Goal: Task Accomplishment & Management: Manage account settings

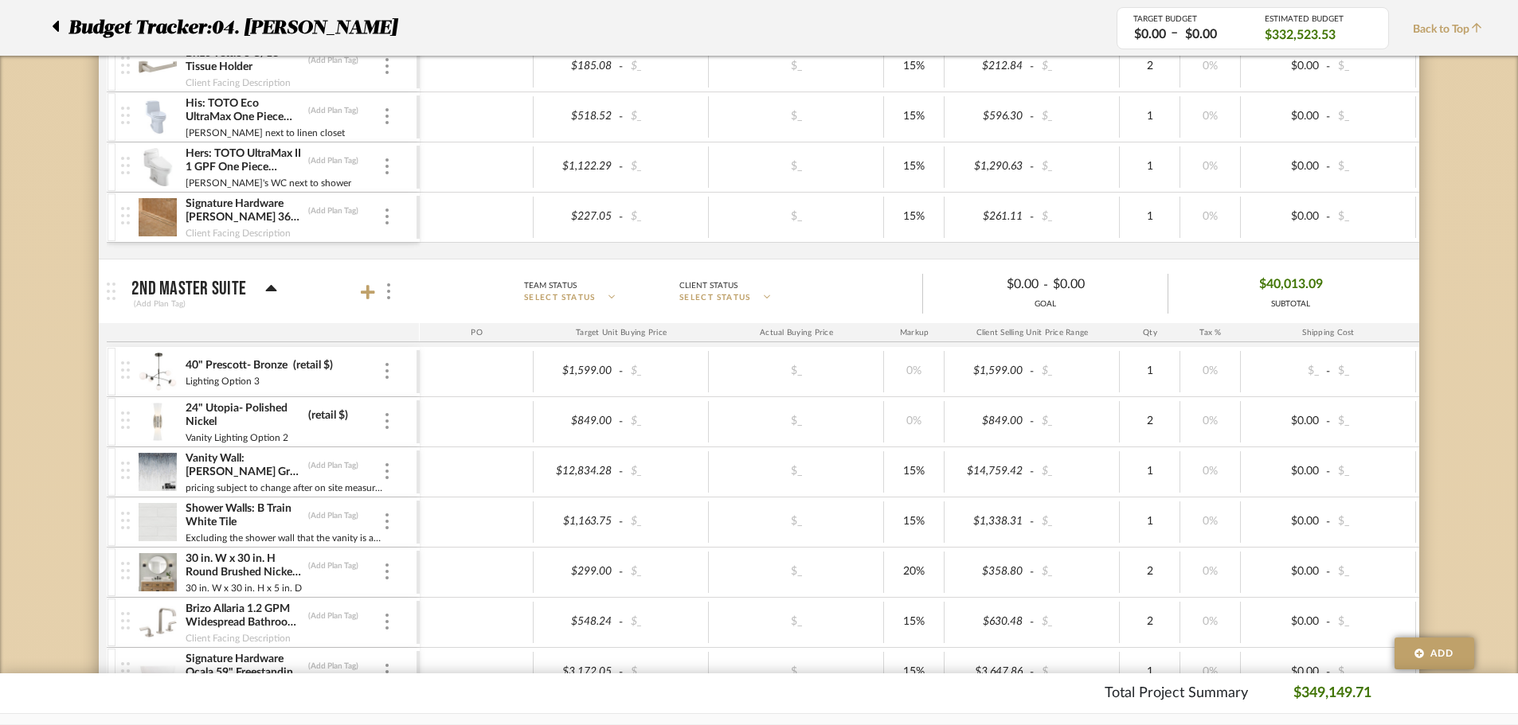
scroll to position [4838, 0]
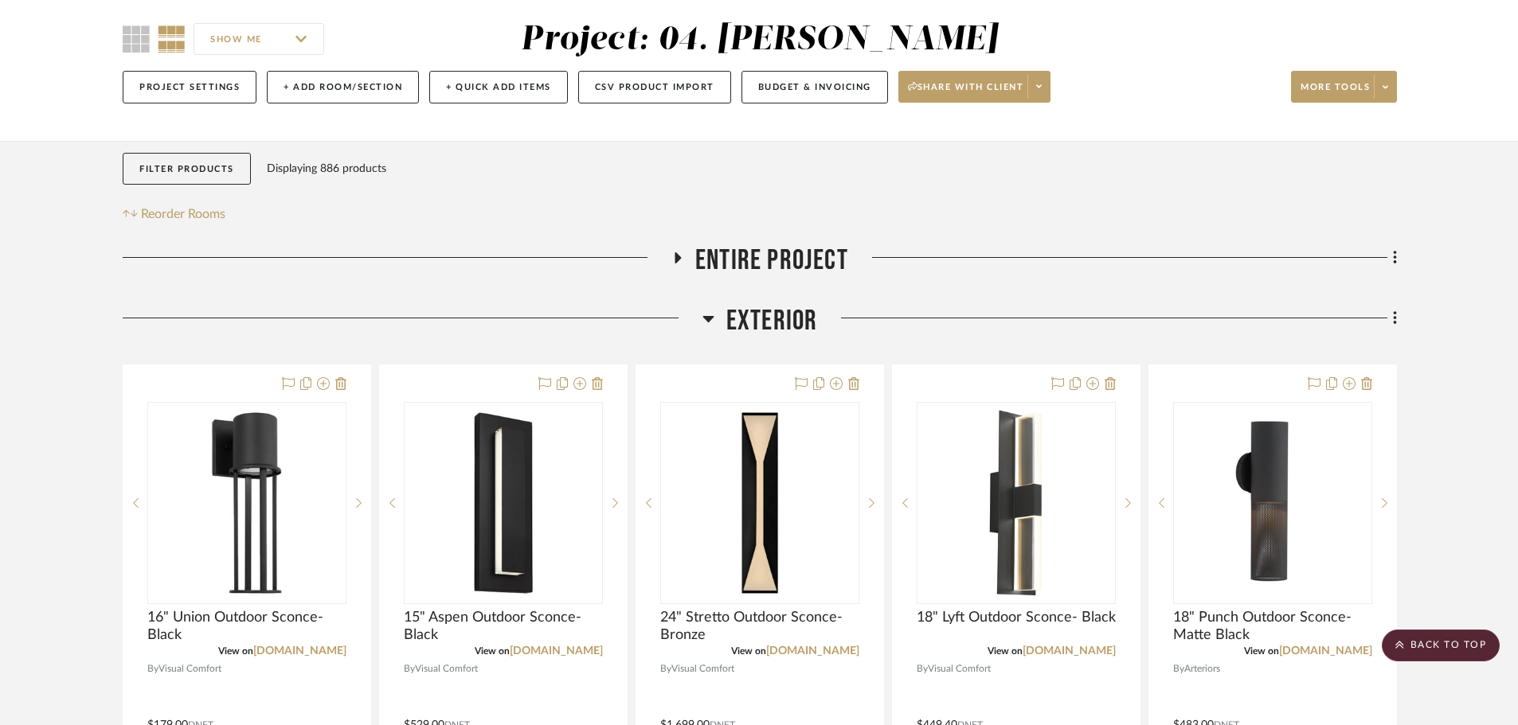
scroll to position [80, 0]
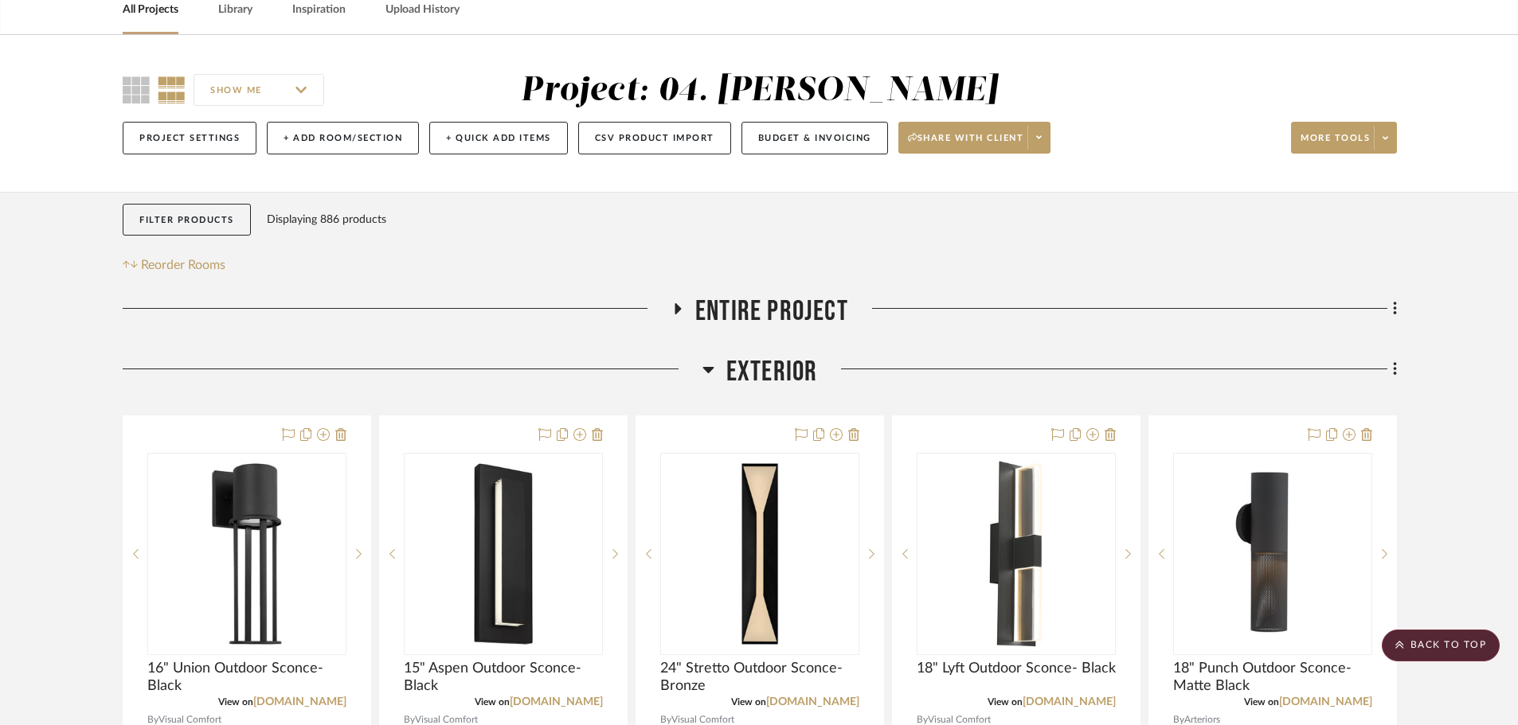
click at [775, 381] on span "Exterior" at bounding box center [772, 372] width 92 height 34
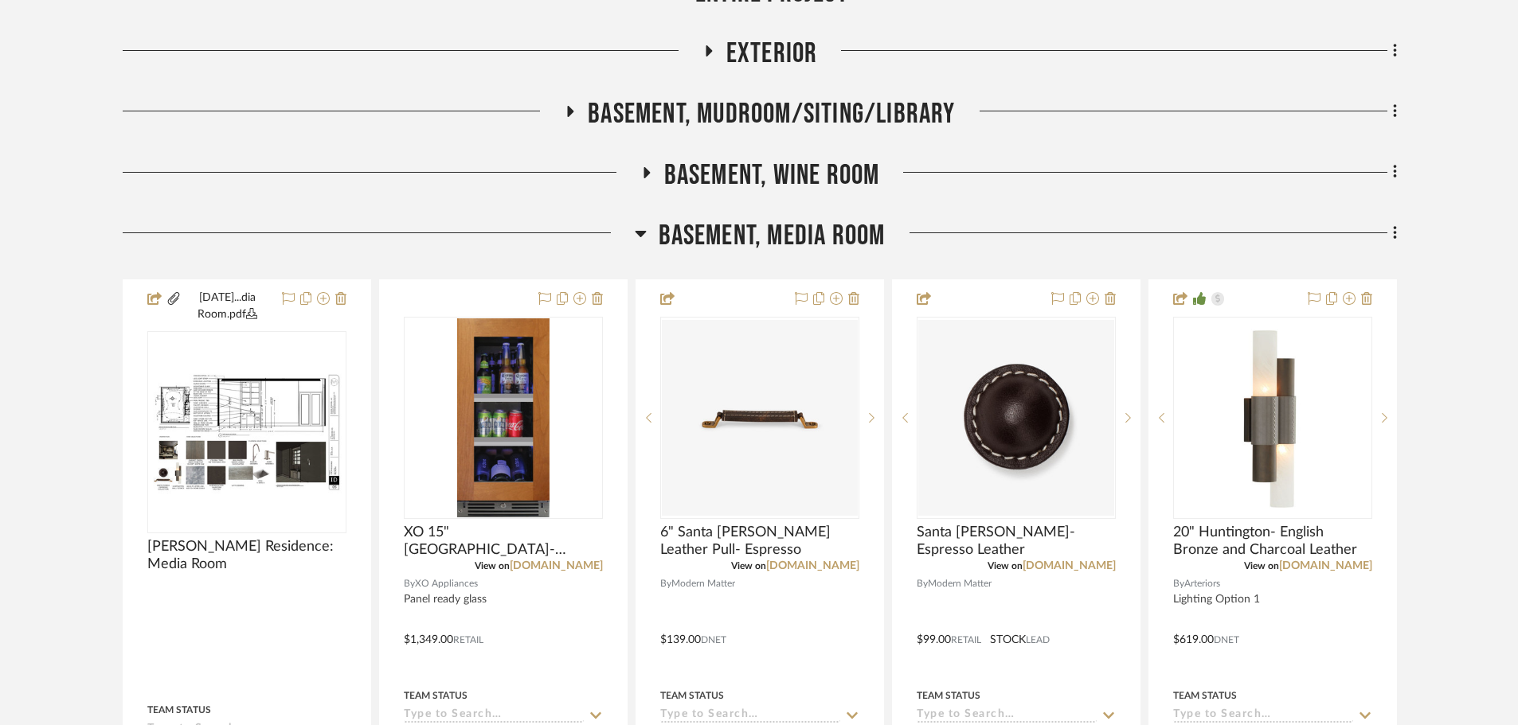
click at [733, 235] on span "Basement, Media Room" at bounding box center [771, 236] width 227 height 34
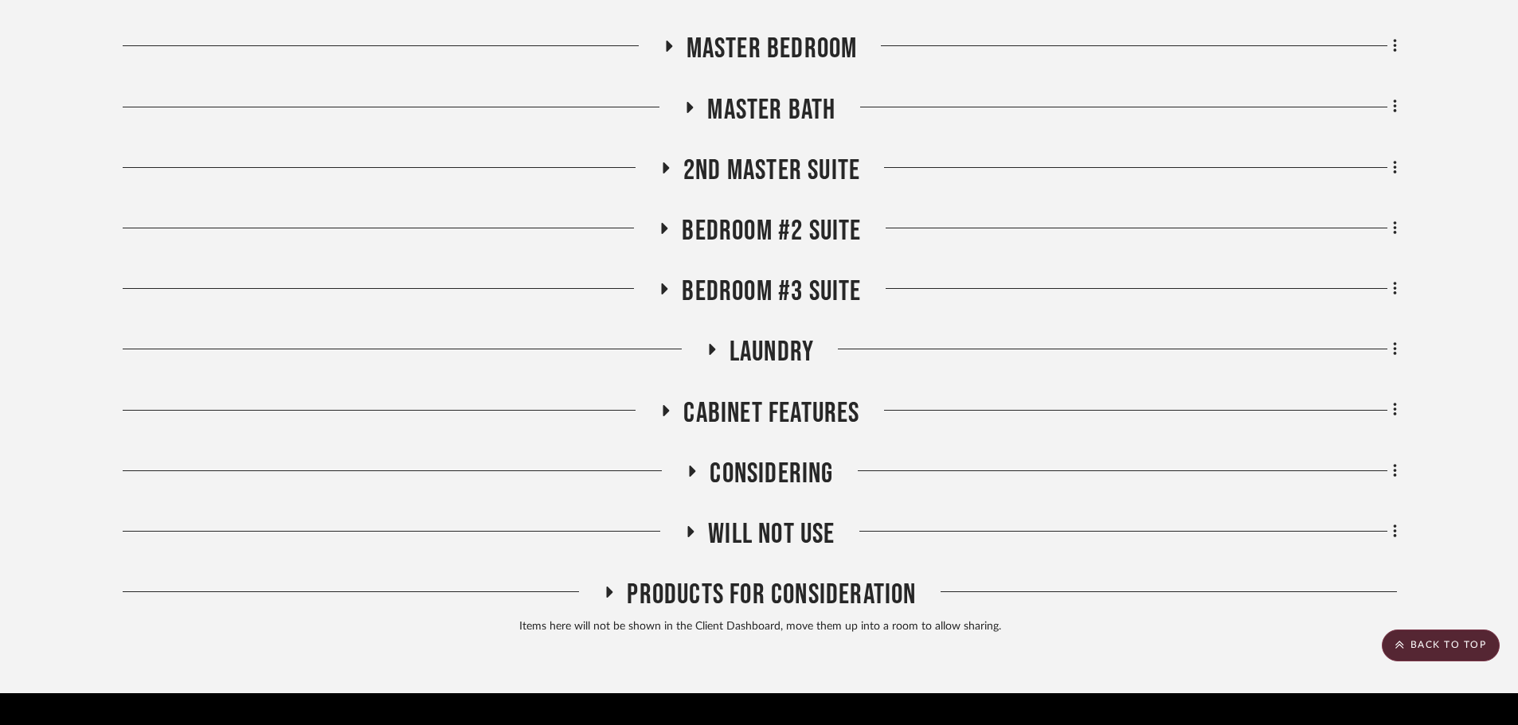
scroll to position [1172, 0]
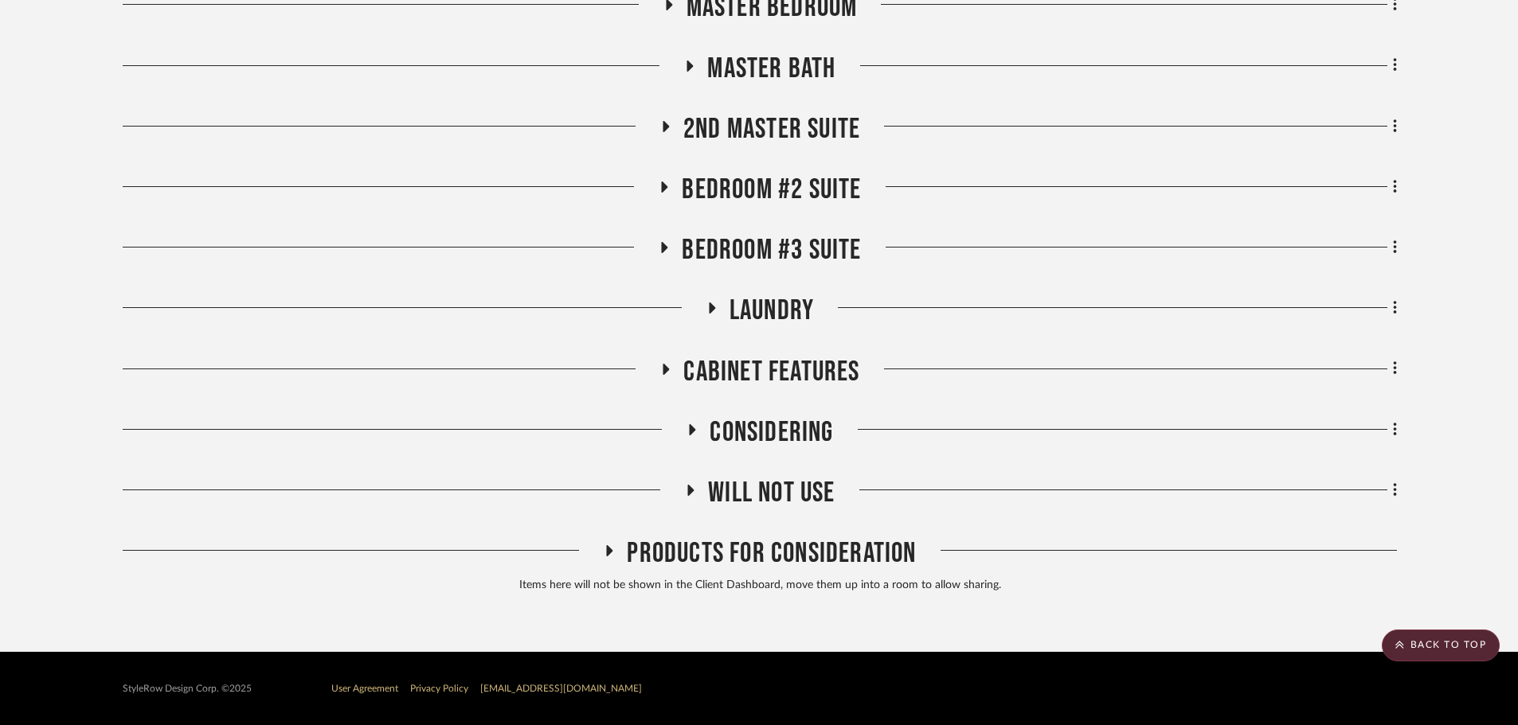
click at [767, 479] on span "Will NOT Use" at bounding box center [771, 493] width 127 height 34
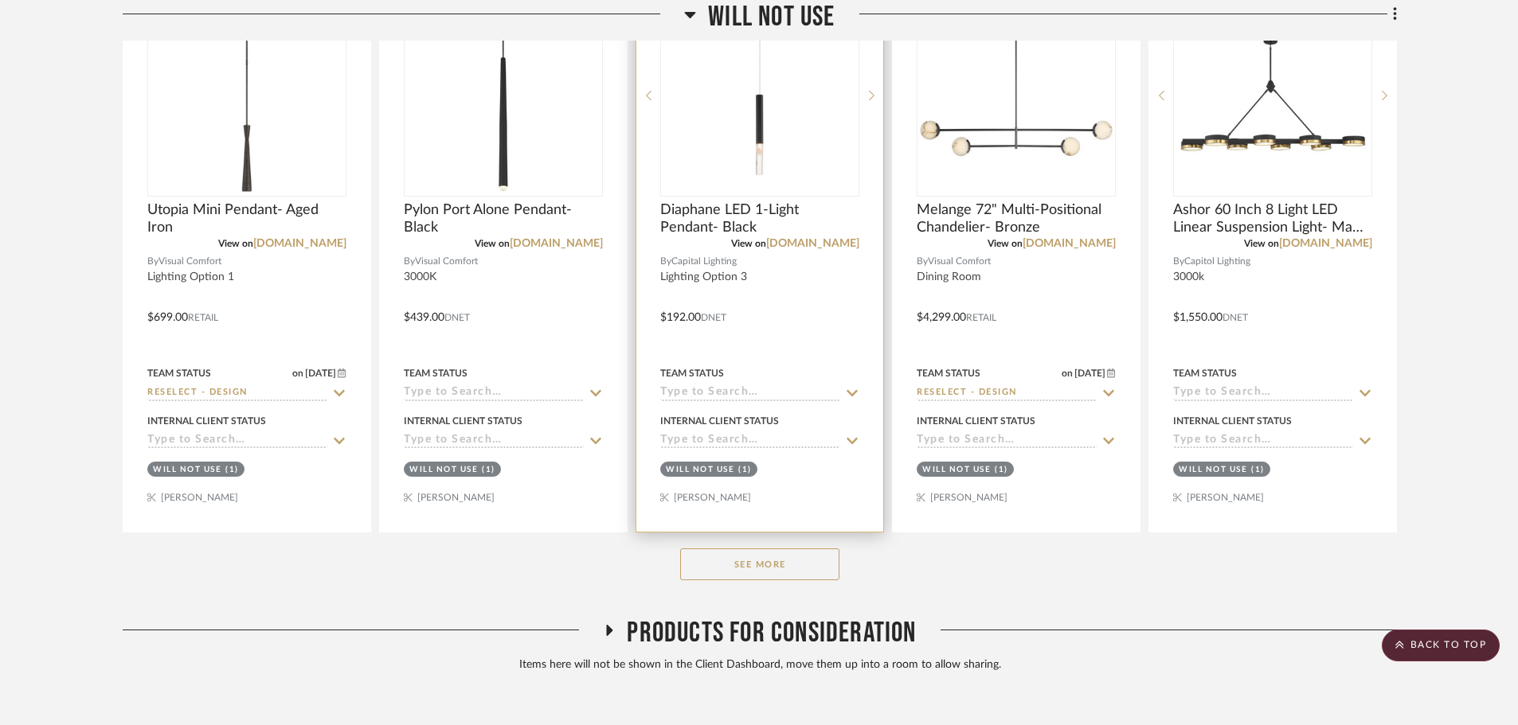
scroll to position [1809, 0]
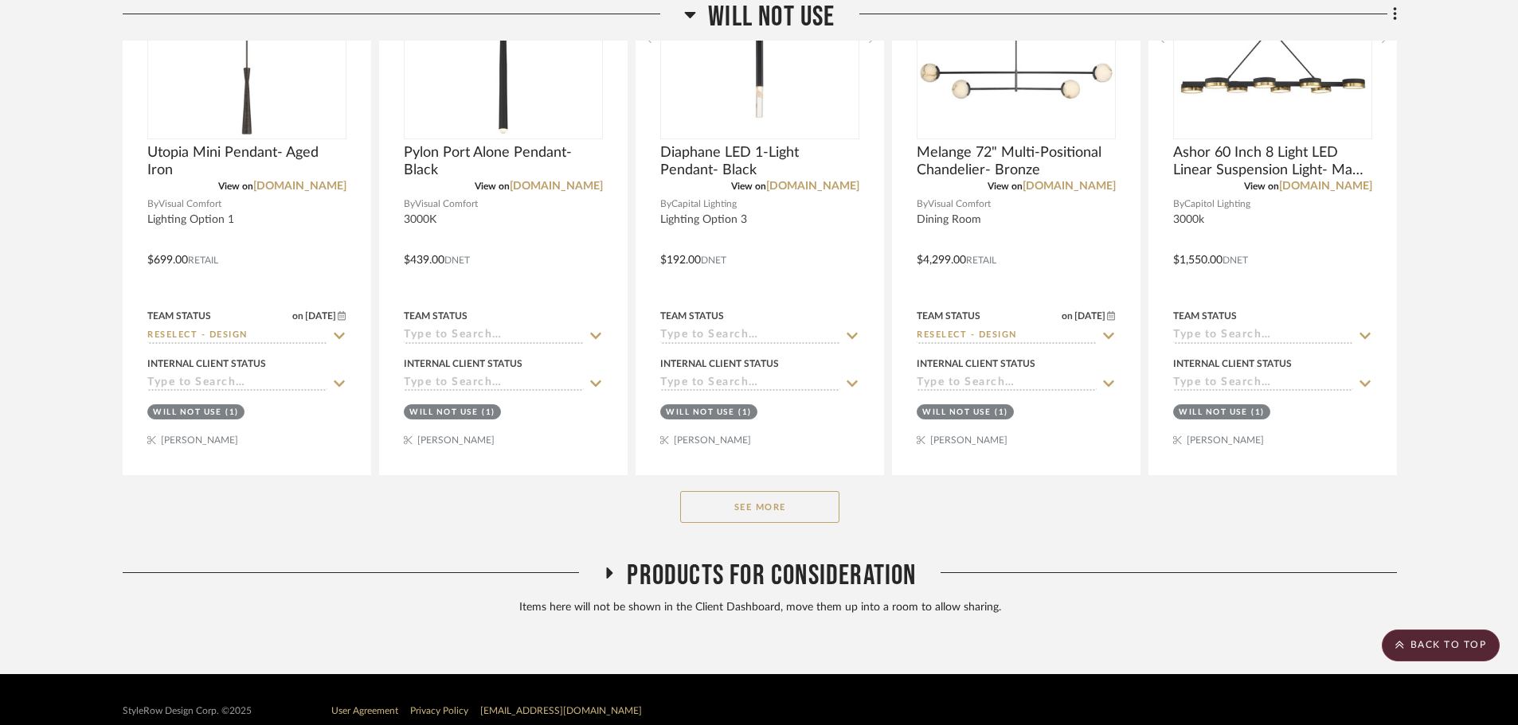
drag, startPoint x: 743, startPoint y: 497, endPoint x: 792, endPoint y: 501, distance: 49.5
click at [743, 498] on button "See More" at bounding box center [759, 507] width 159 height 32
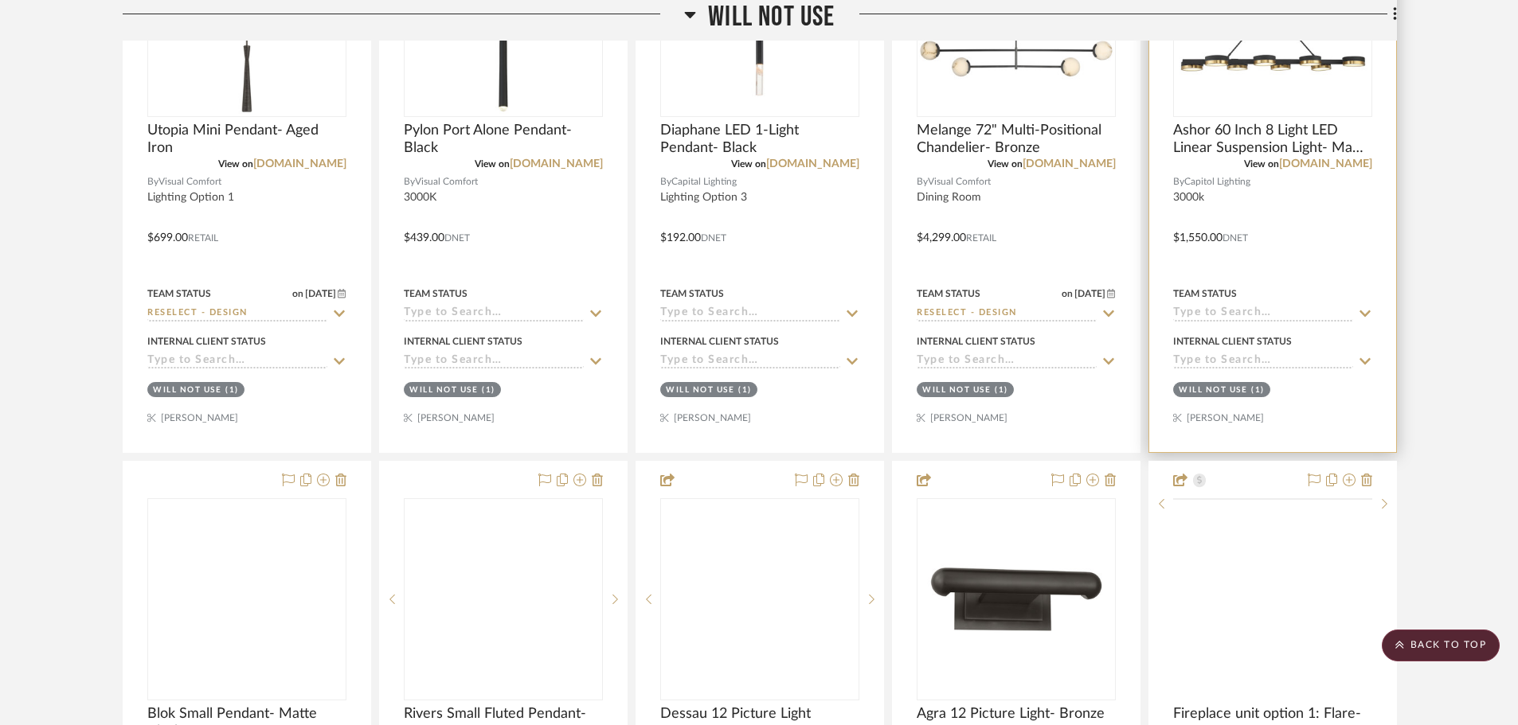
scroll to position [2070, 0]
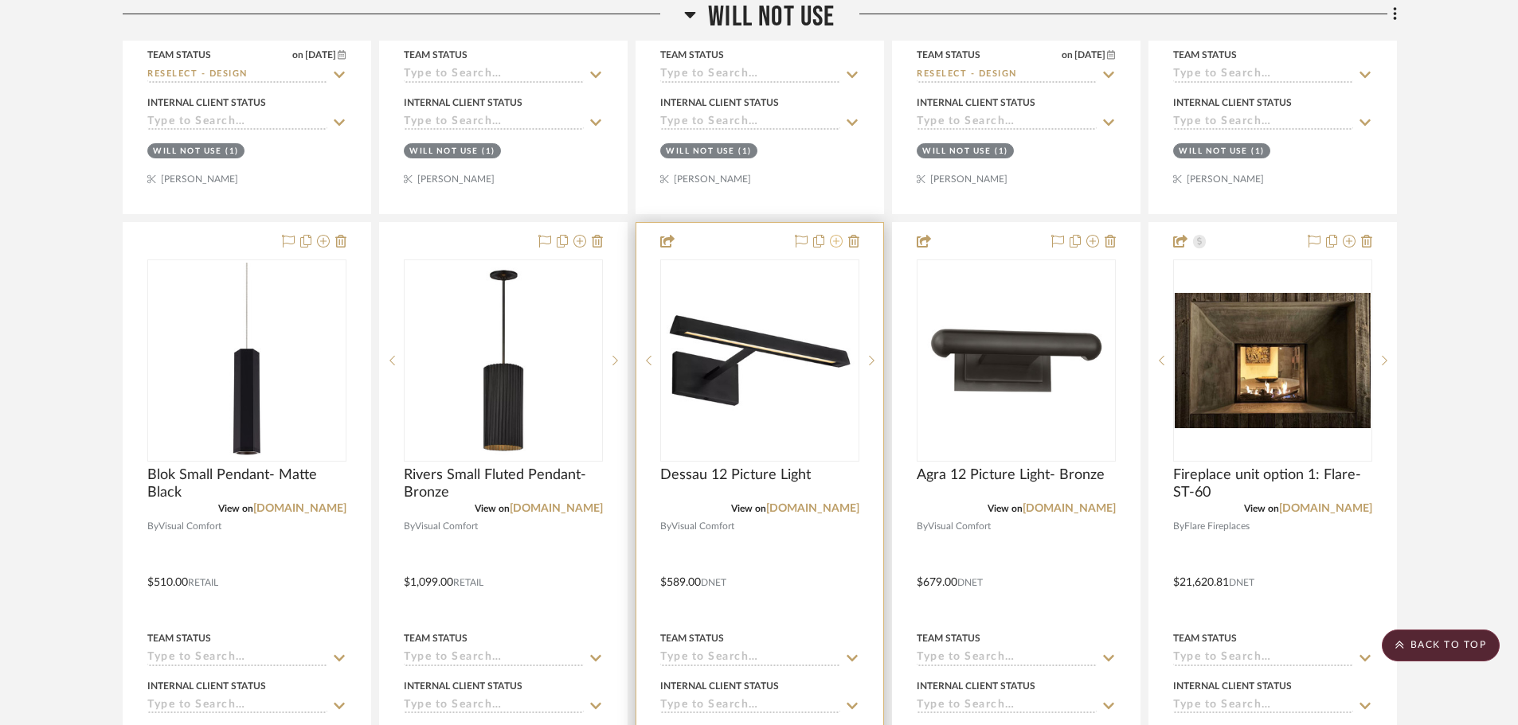
click at [833, 244] on icon at bounding box center [836, 241] width 13 height 13
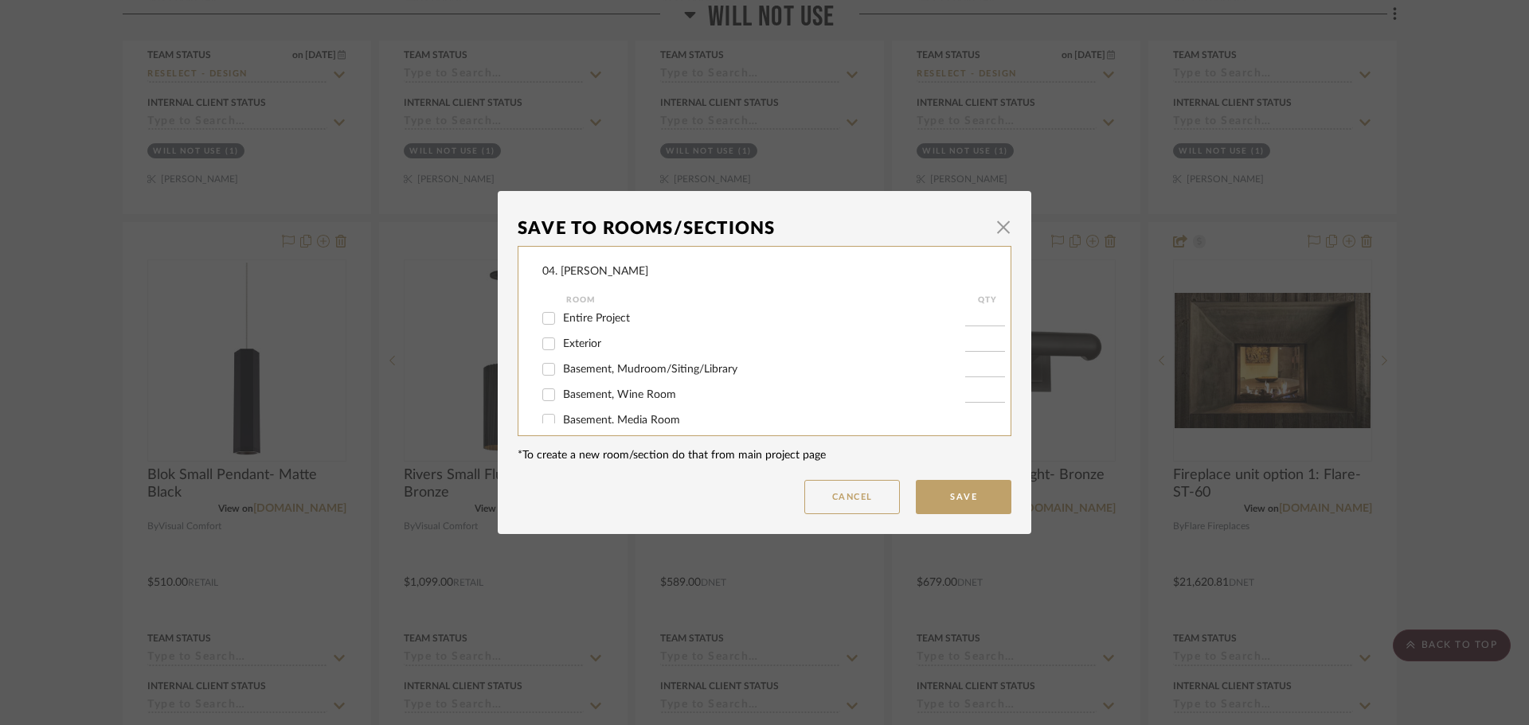
scroll to position [0, 0]
click at [702, 373] on span "Basement, Mudroom/Siting/Library" at bounding box center [650, 373] width 174 height 11
click at [561, 373] on input "Basement, Mudroom/Siting/Library" at bounding box center [548, 373] width 25 height 25
checkbox input "true"
type input "1"
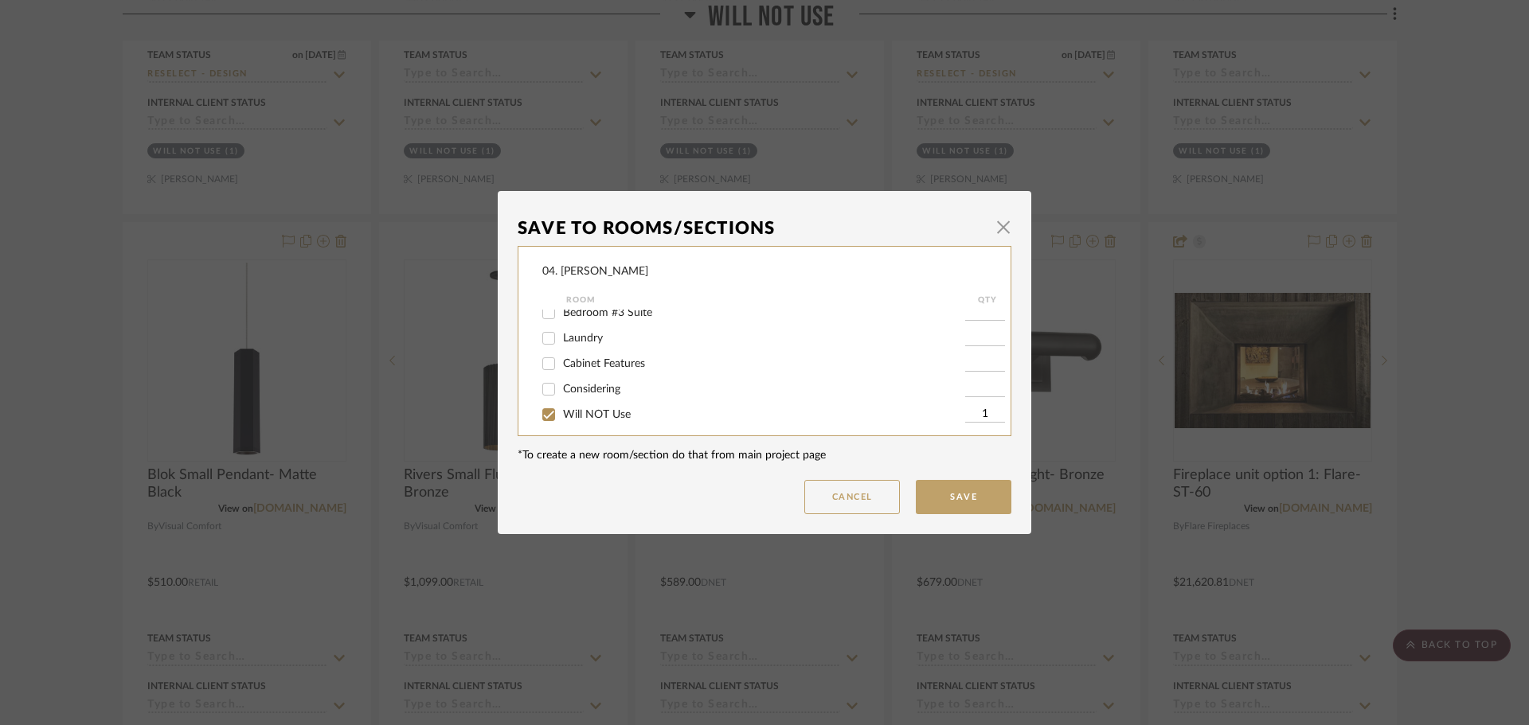
scroll to position [451, 0]
click at [598, 406] on span "Will NOT Use" at bounding box center [597, 406] width 68 height 11
click at [561, 406] on input "Will NOT Use" at bounding box center [548, 406] width 25 height 25
checkbox input "false"
click at [959, 490] on button "Save" at bounding box center [964, 497] width 96 height 34
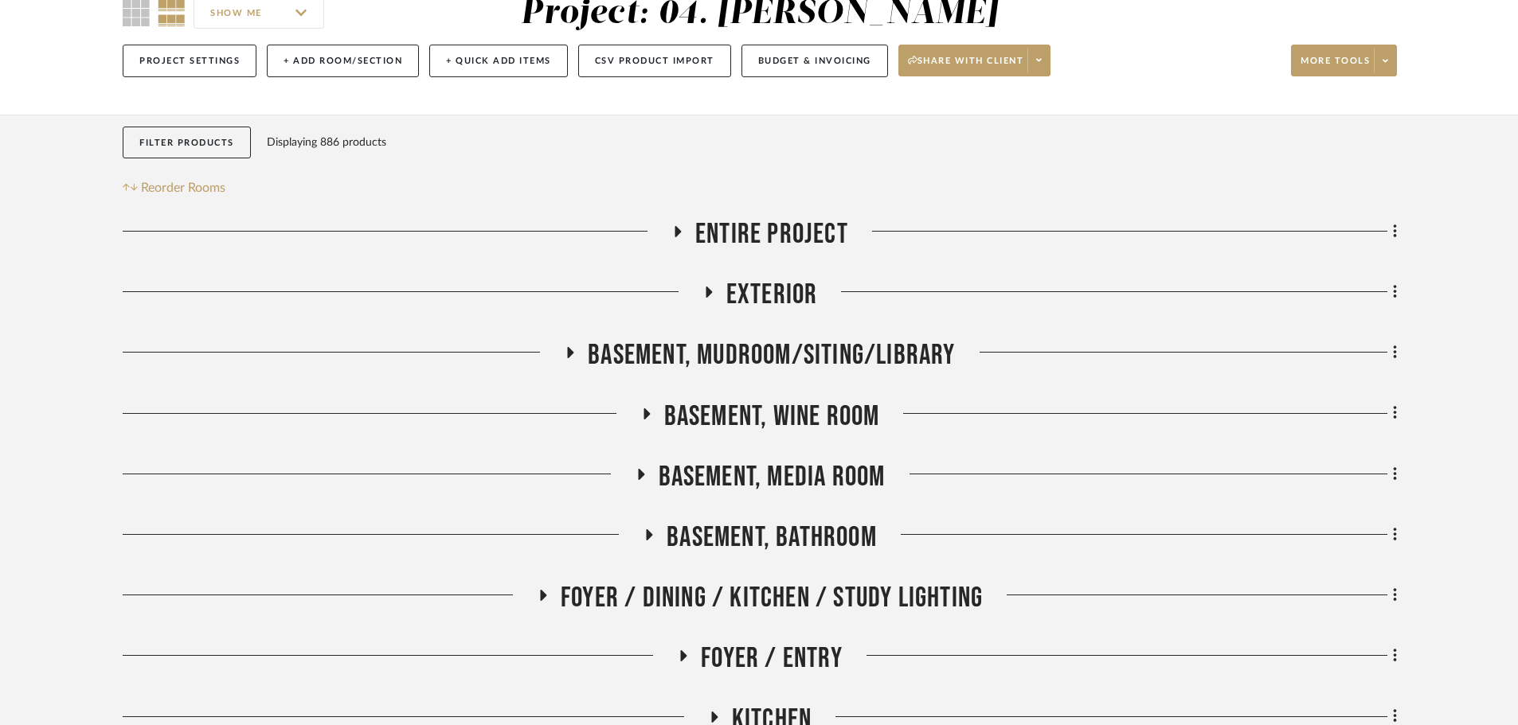
scroll to position [159, 0]
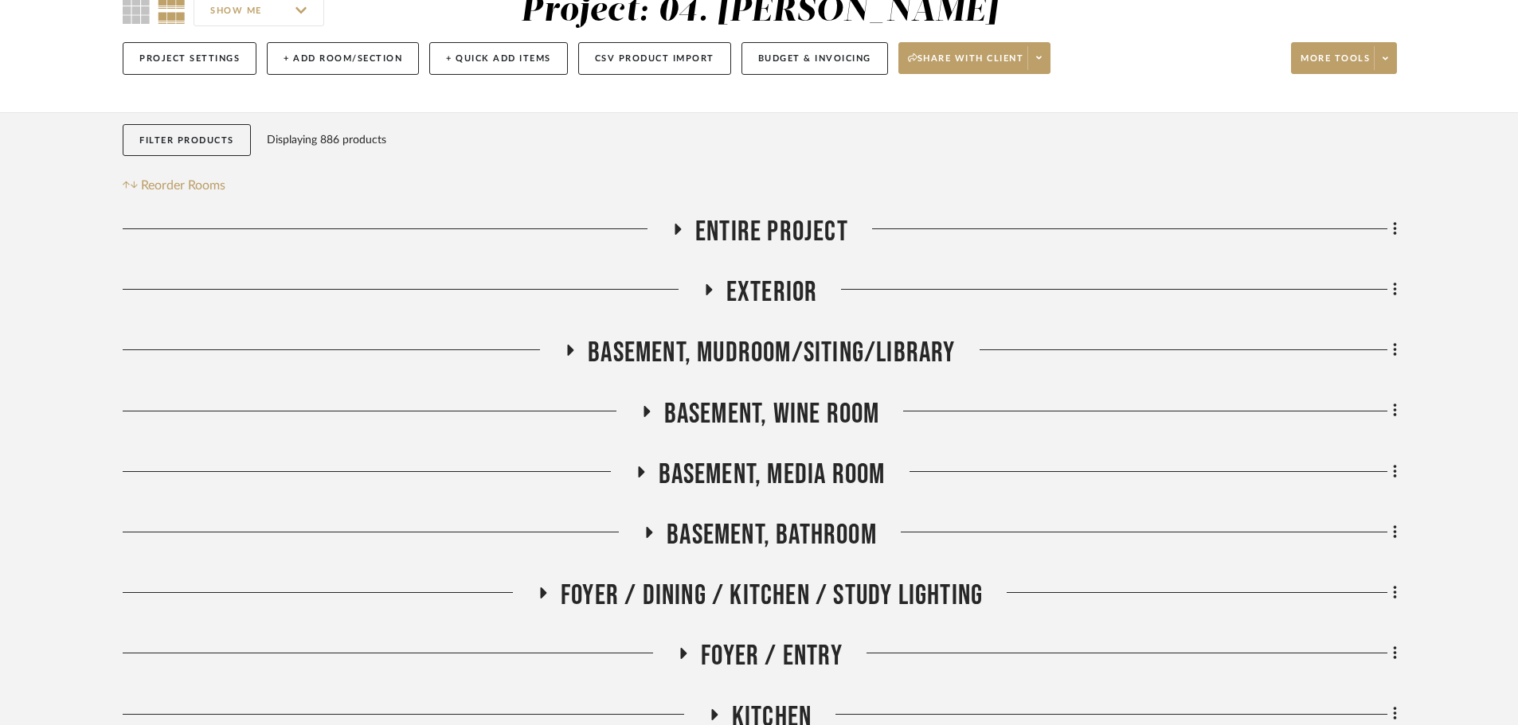
click at [790, 358] on span "Basement, Mudroom/Siting/Library" at bounding box center [771, 353] width 367 height 34
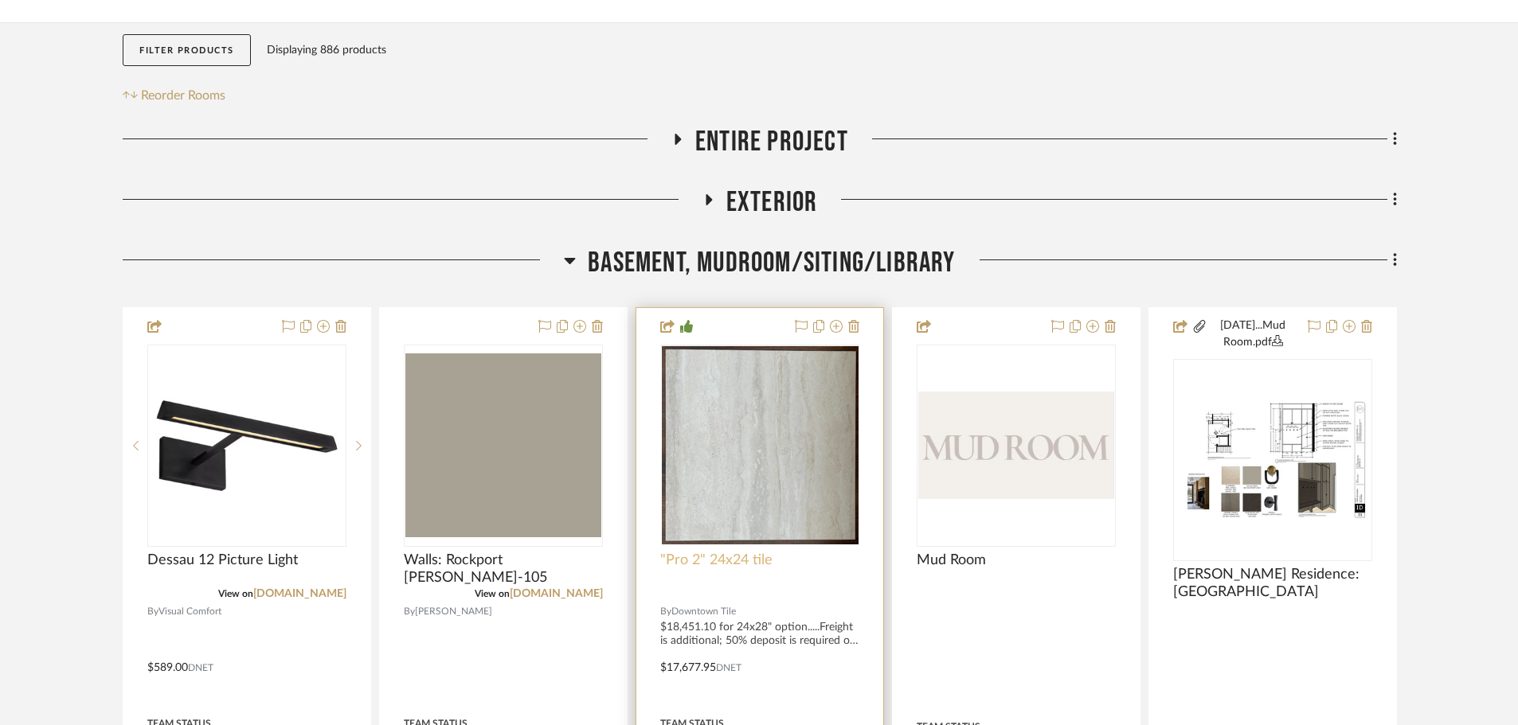
scroll to position [478, 0]
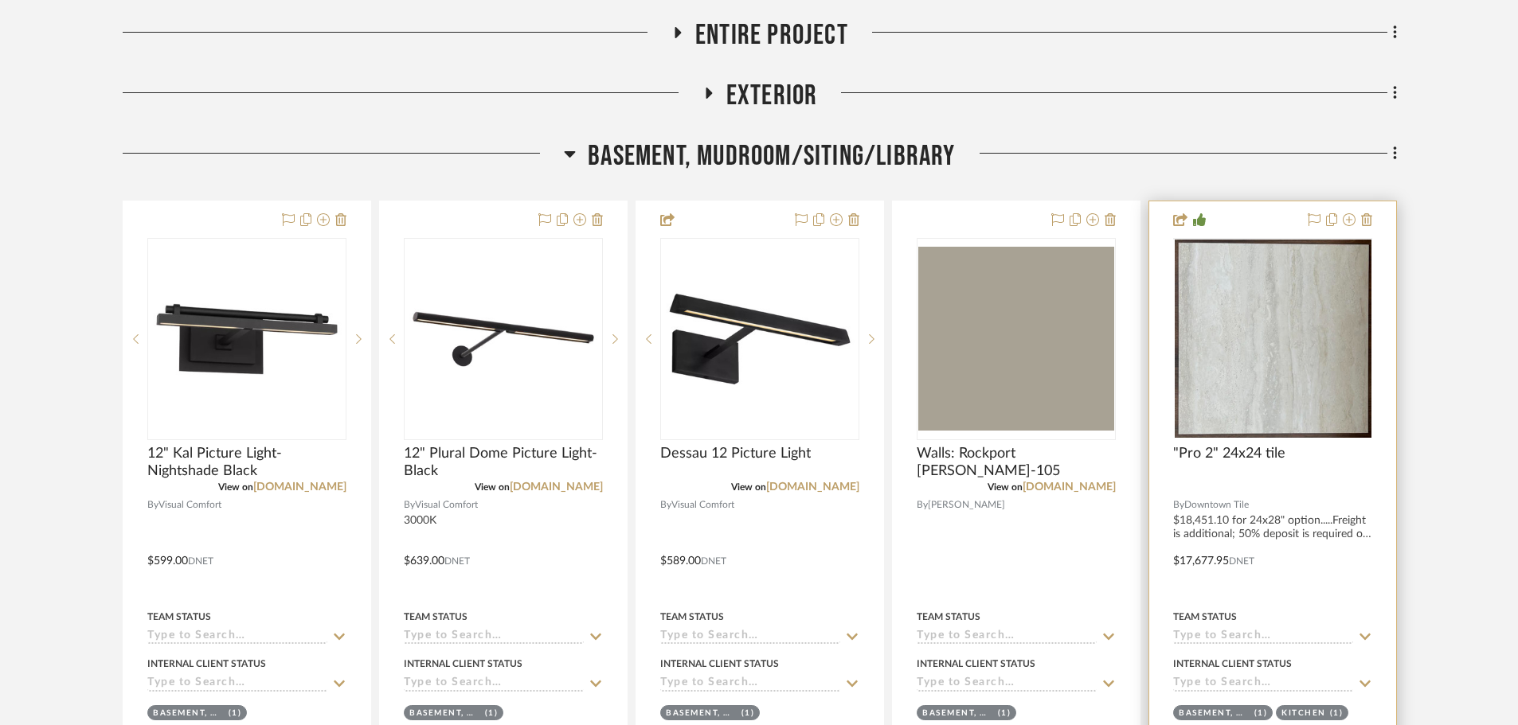
scroll to position [398, 0]
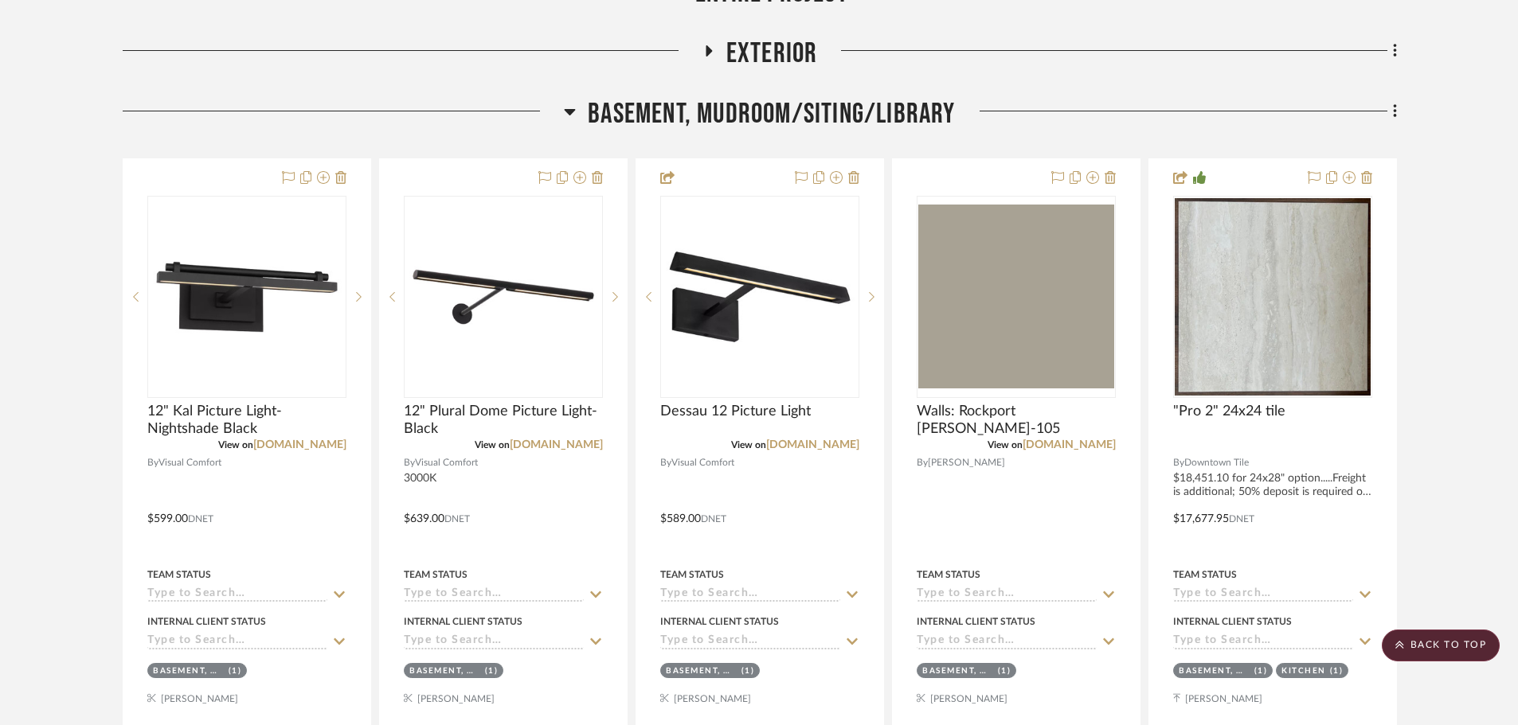
click at [766, 127] on span "Basement, Mudroom/Siting/Library" at bounding box center [771, 114] width 367 height 34
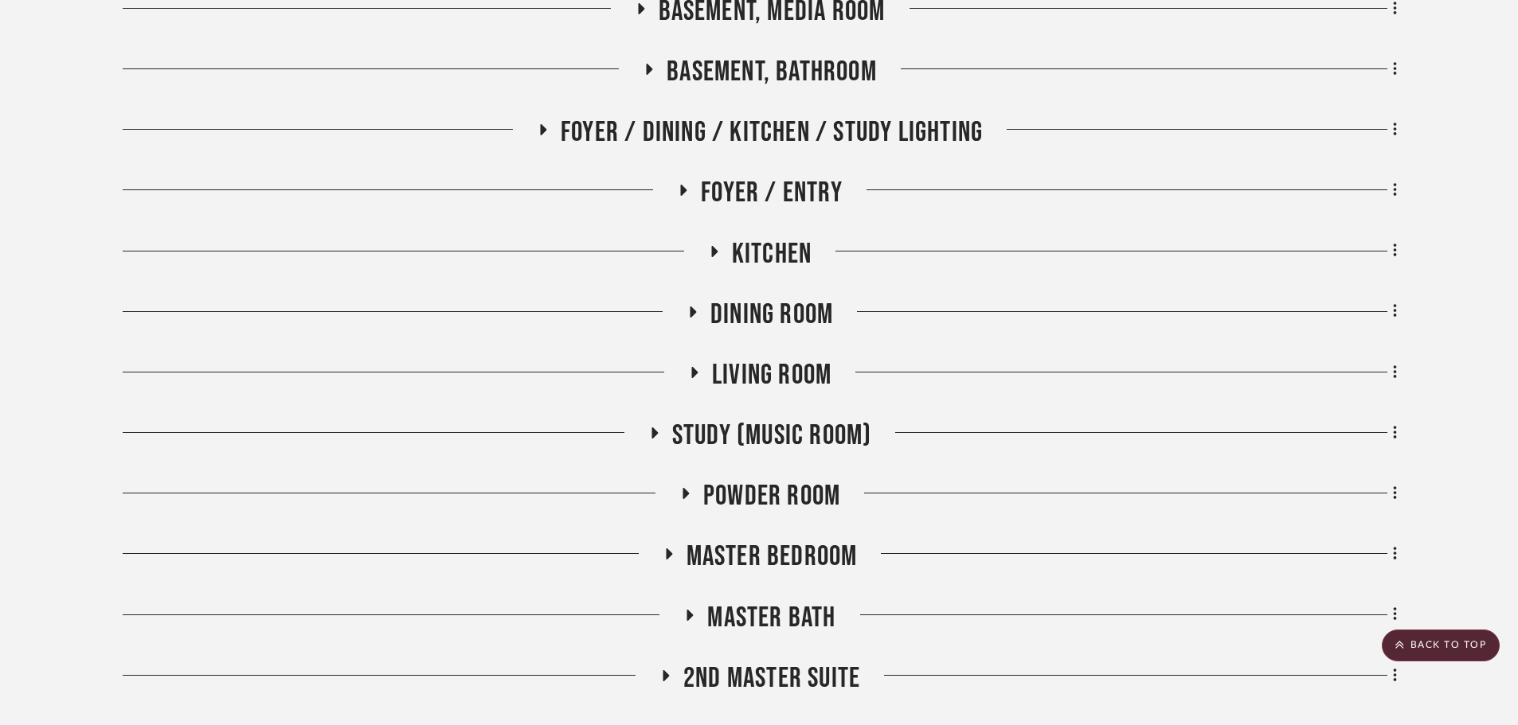
scroll to position [637, 0]
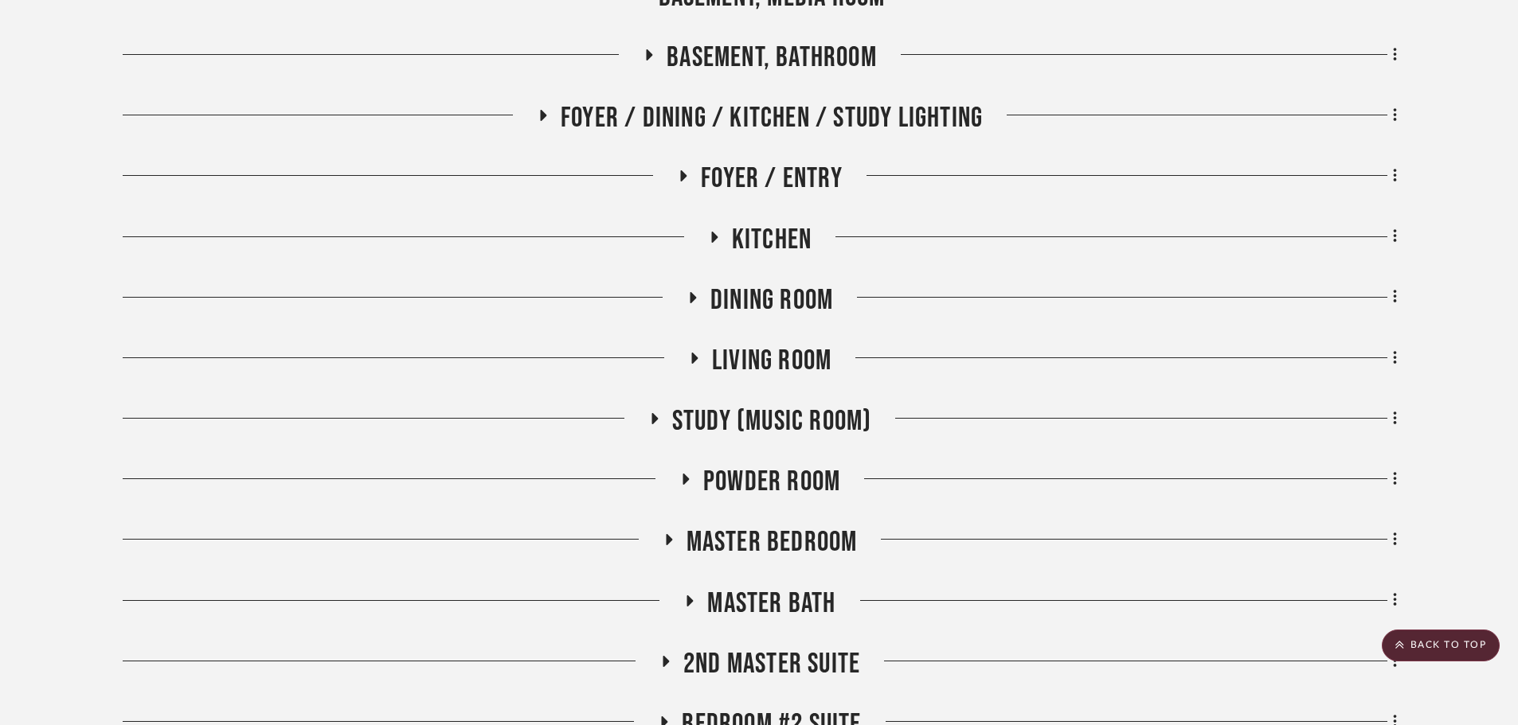
click at [760, 544] on span "Master Bedroom" at bounding box center [771, 542] width 171 height 34
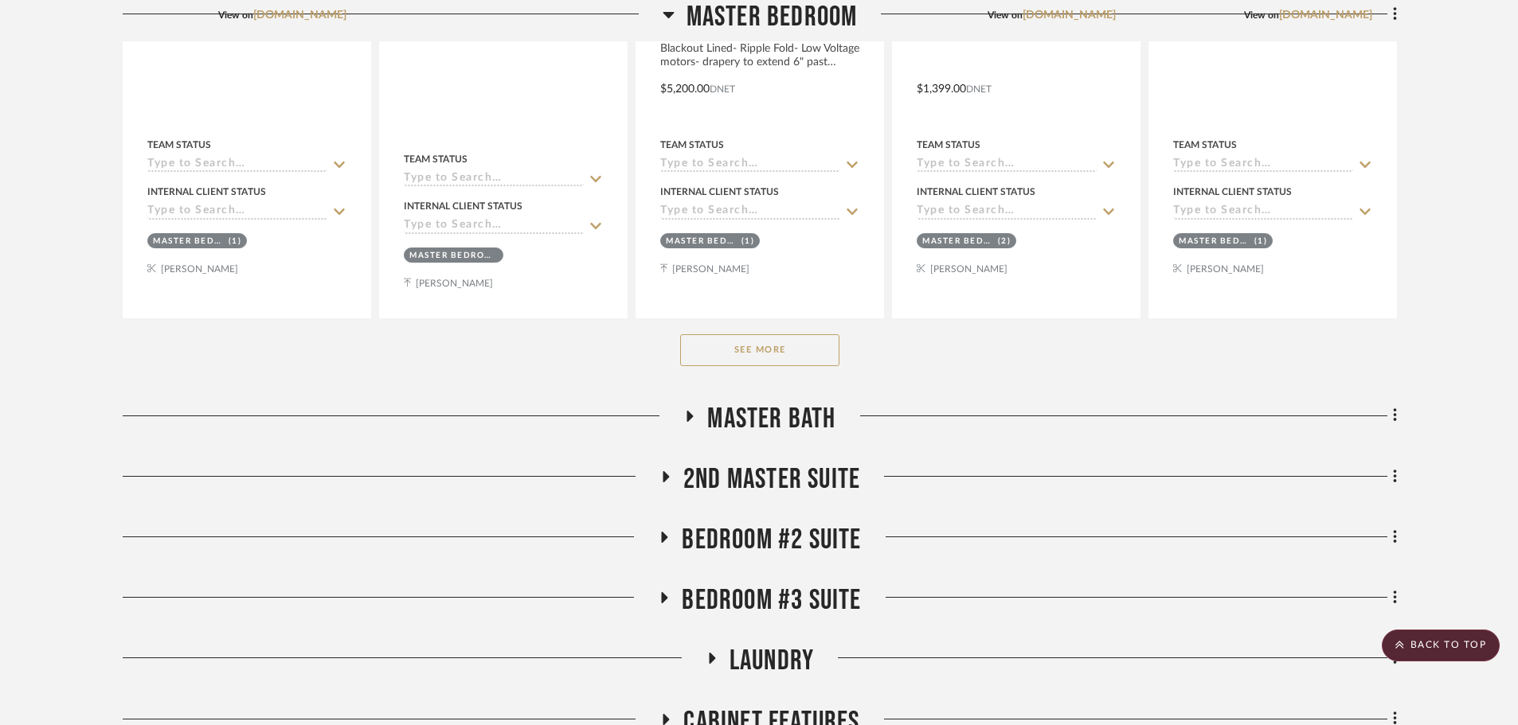
scroll to position [1513, 0]
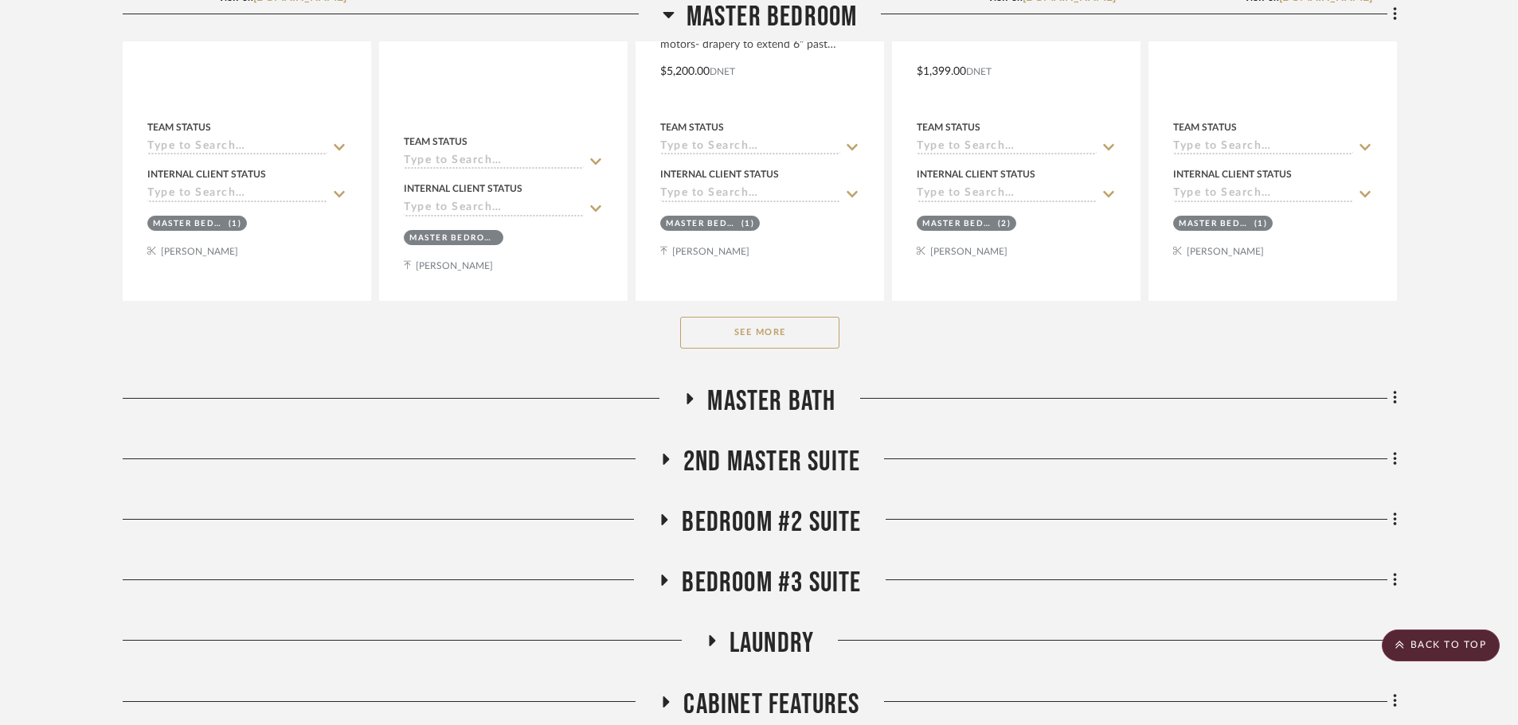
click at [735, 332] on button "See More" at bounding box center [759, 333] width 159 height 32
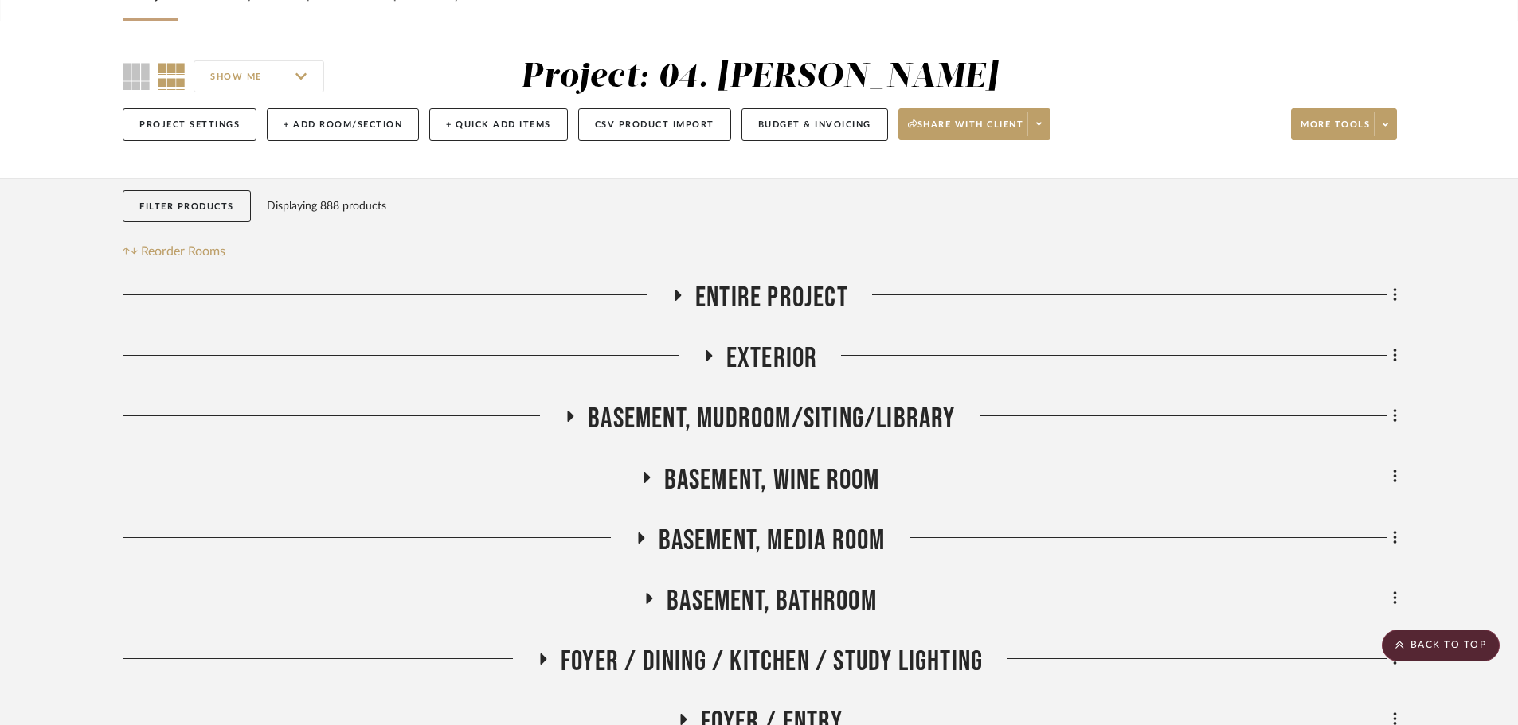
scroll to position [80, 0]
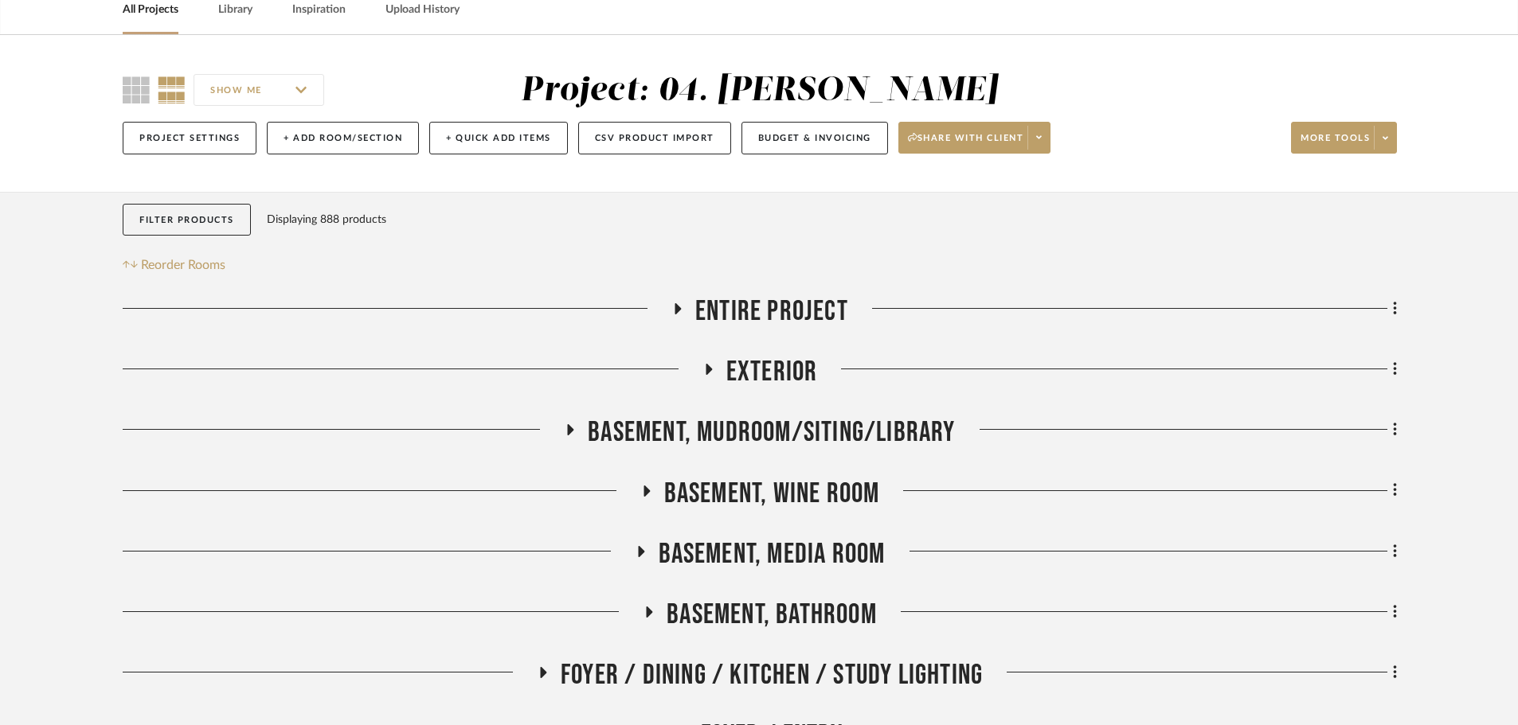
click at [787, 358] on span "Exterior" at bounding box center [772, 372] width 92 height 34
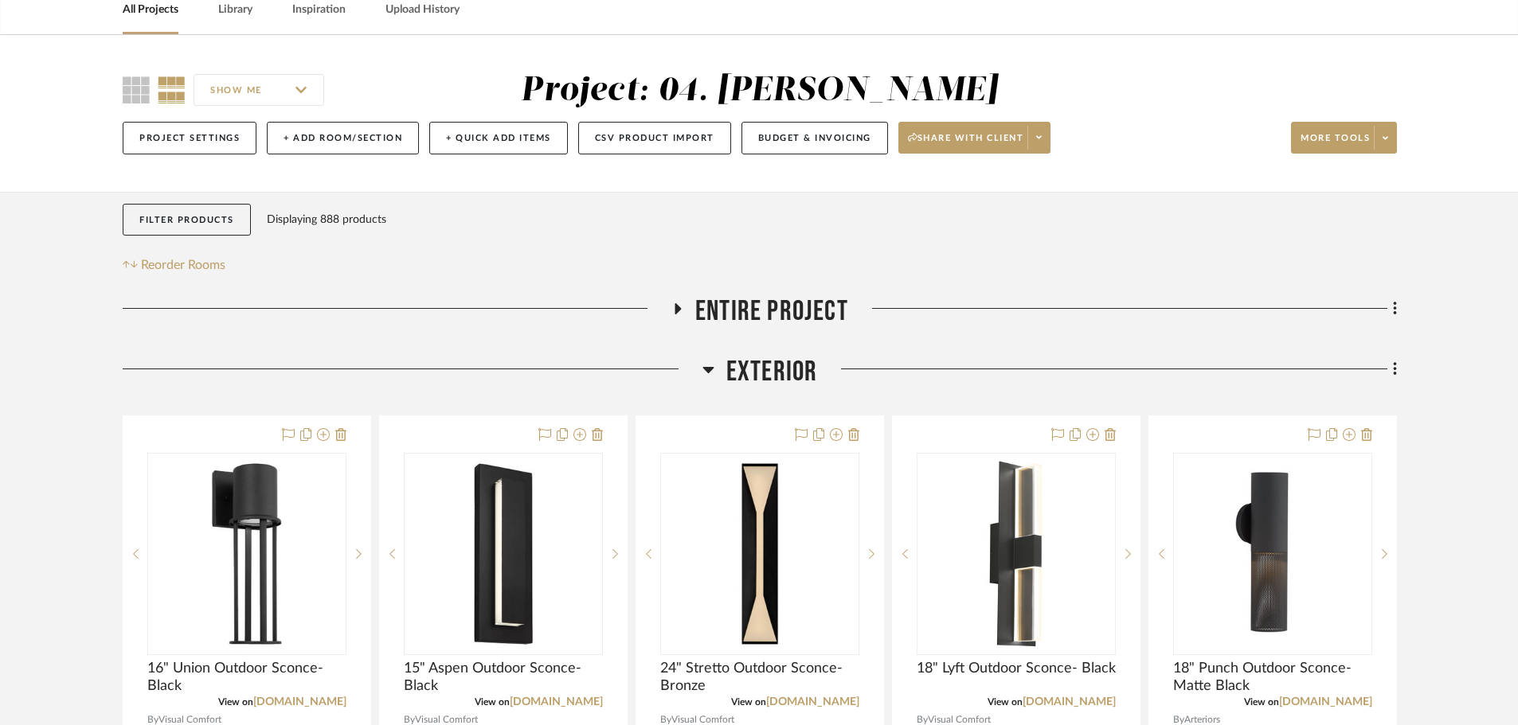
click at [787, 358] on span "Exterior" at bounding box center [772, 372] width 92 height 34
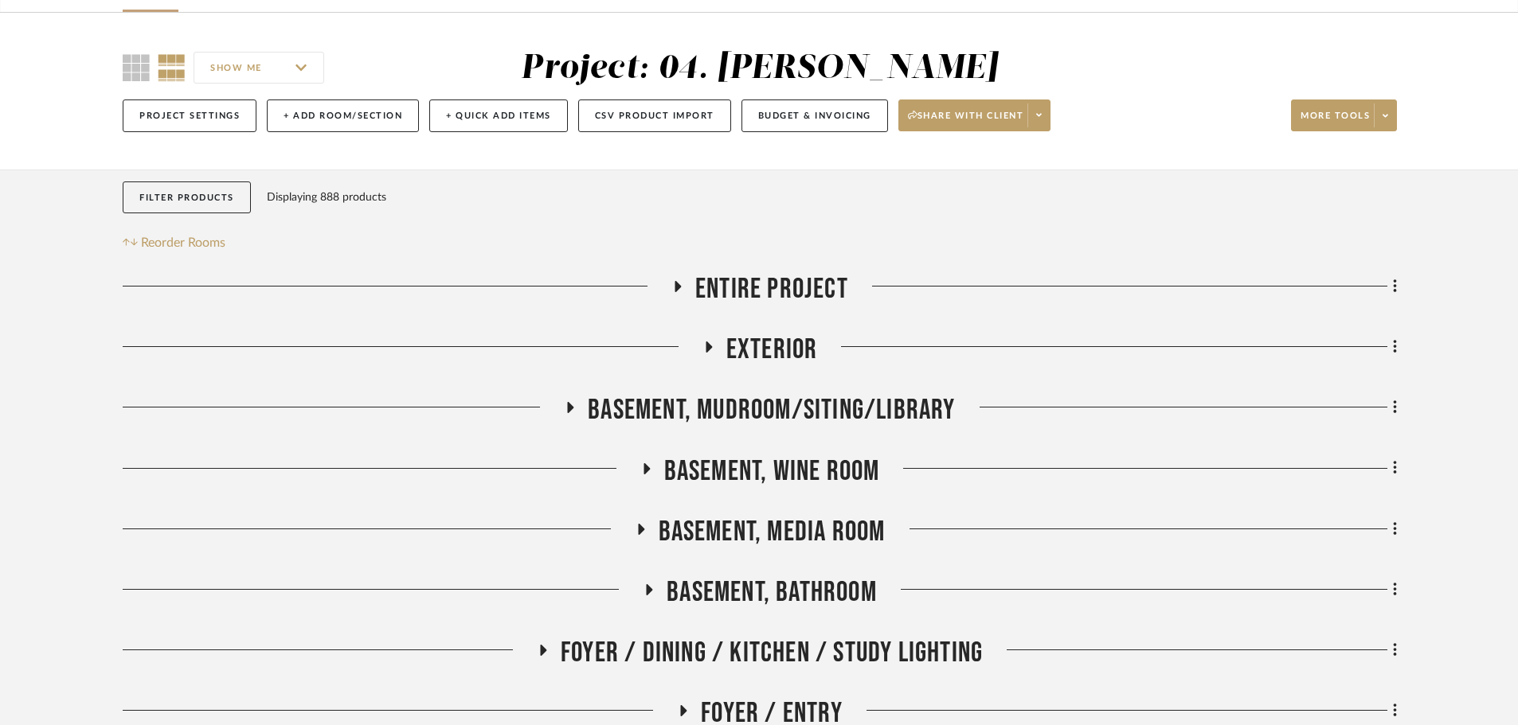
scroll to position [159, 0]
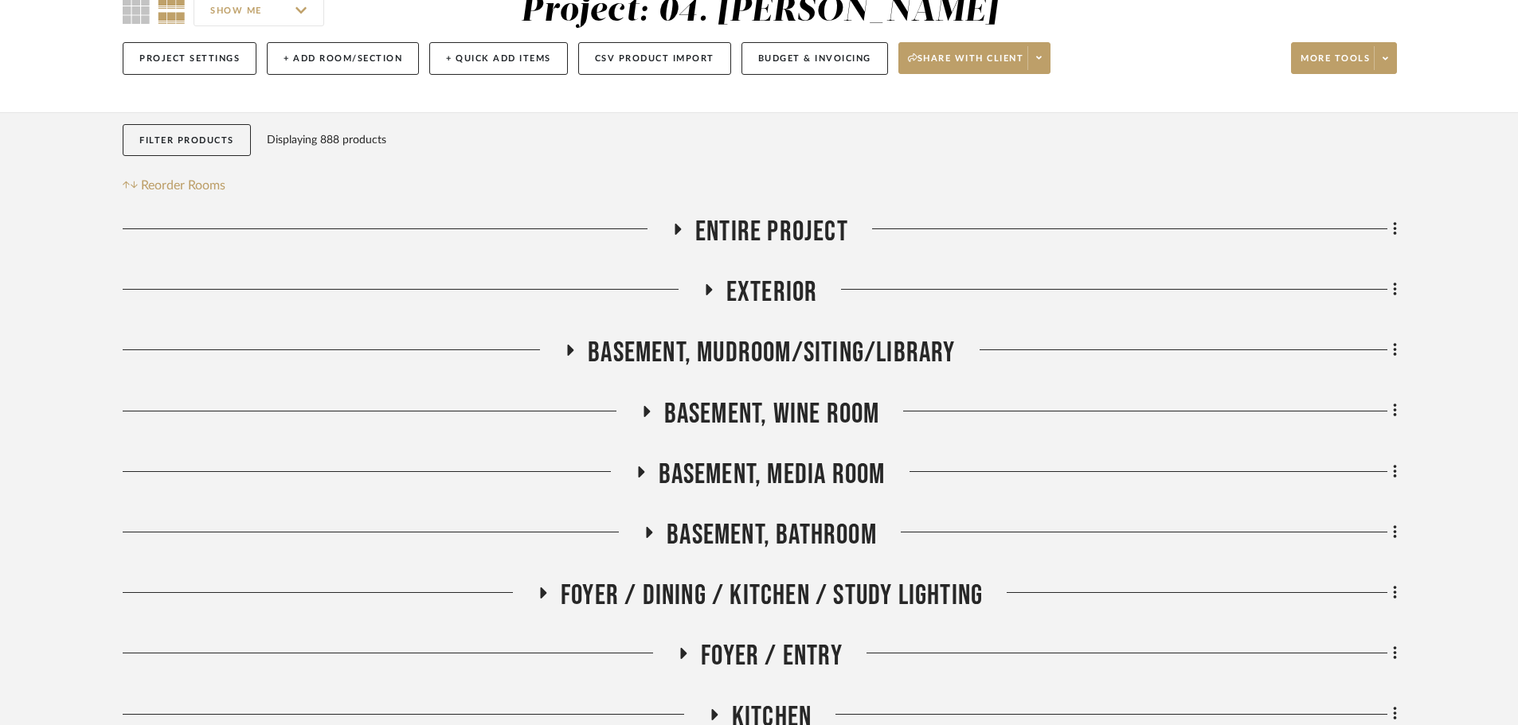
click at [815, 359] on span "Basement, Mudroom/Siting/Library" at bounding box center [771, 353] width 367 height 34
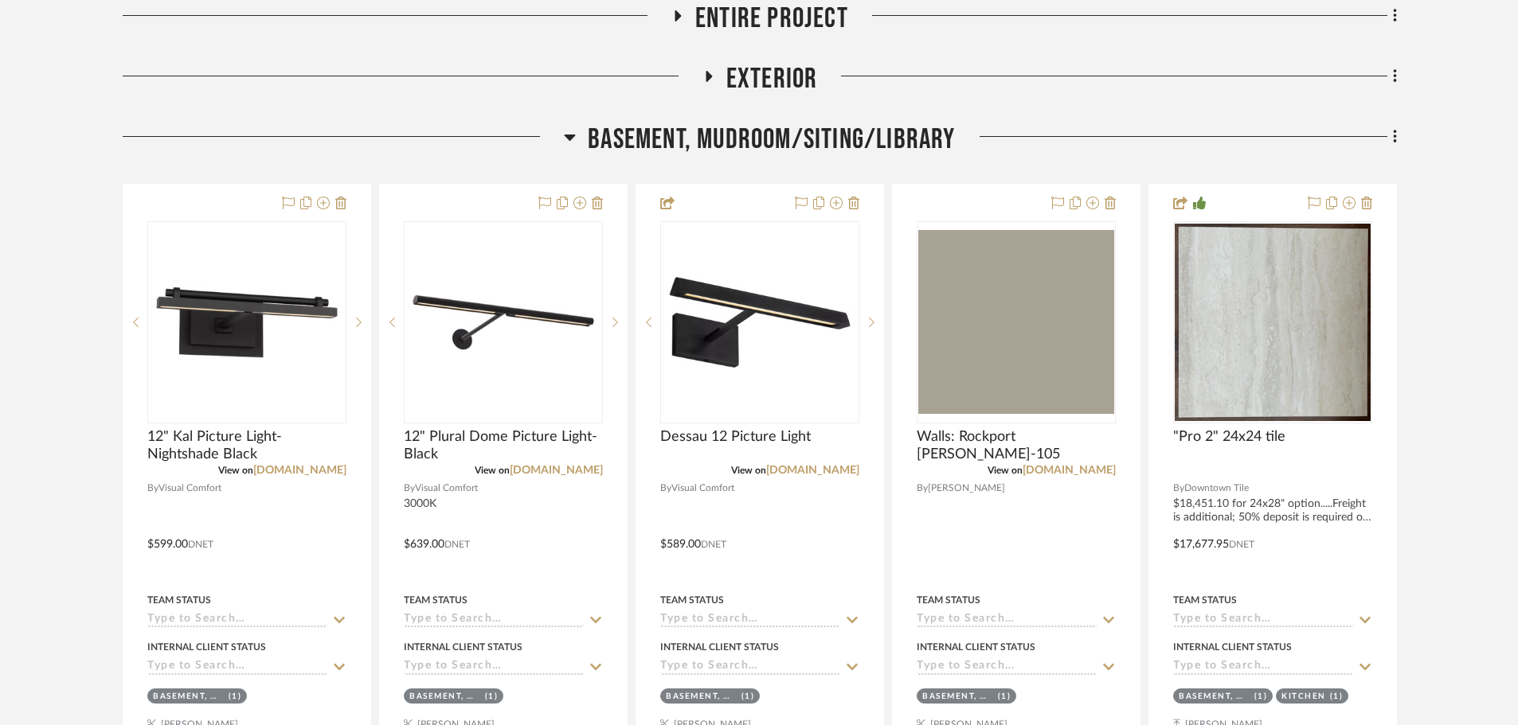
scroll to position [398, 0]
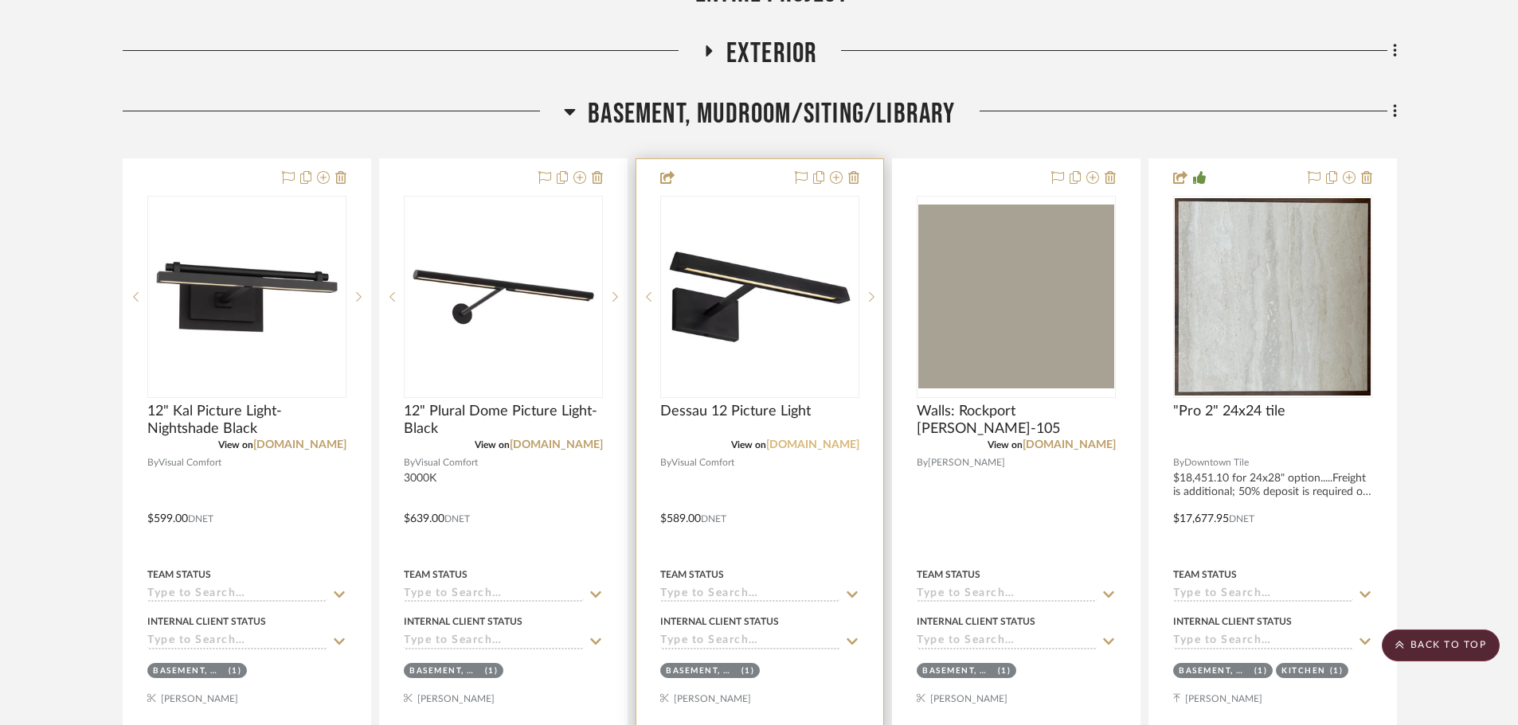
click at [817, 442] on link "visualcomfort.com" at bounding box center [812, 445] width 93 height 11
